Goal: Find specific page/section: Find specific page/section

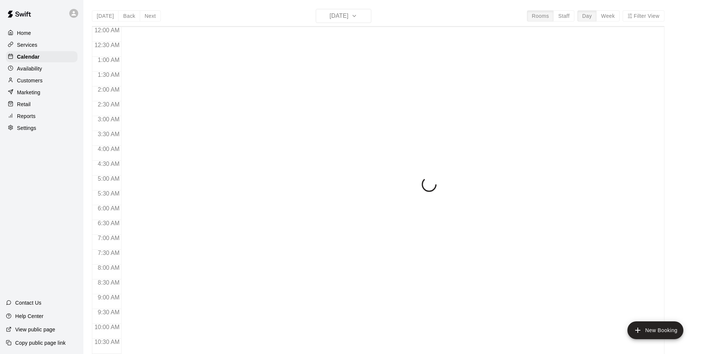
scroll to position [377, 0]
